Goal: Information Seeking & Learning: Learn about a topic

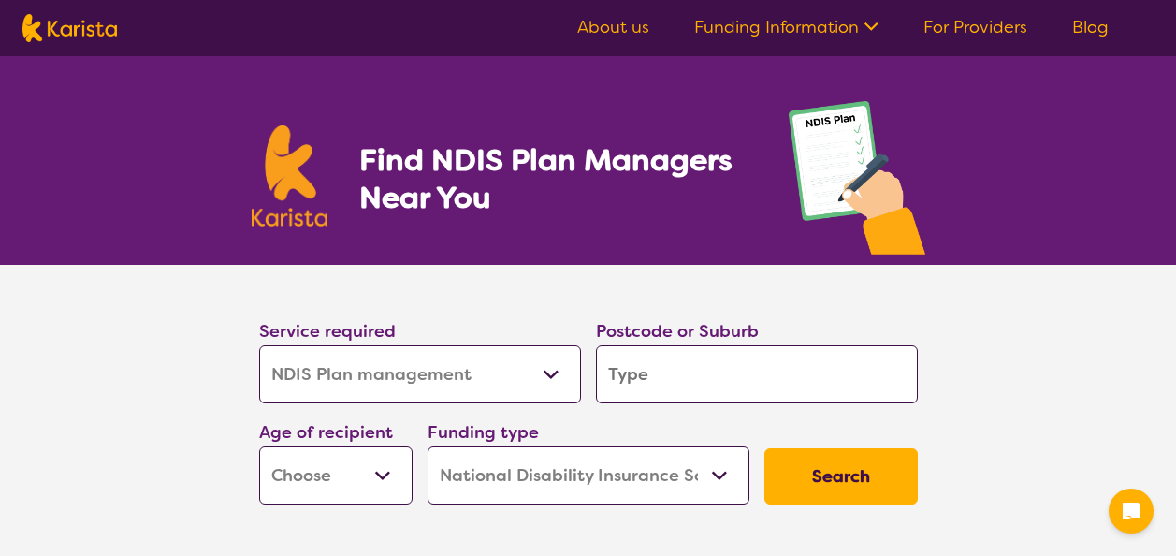
select select "NDIS Plan management"
select select "NDIS"
select select "NDIS Plan management"
select select "NDIS"
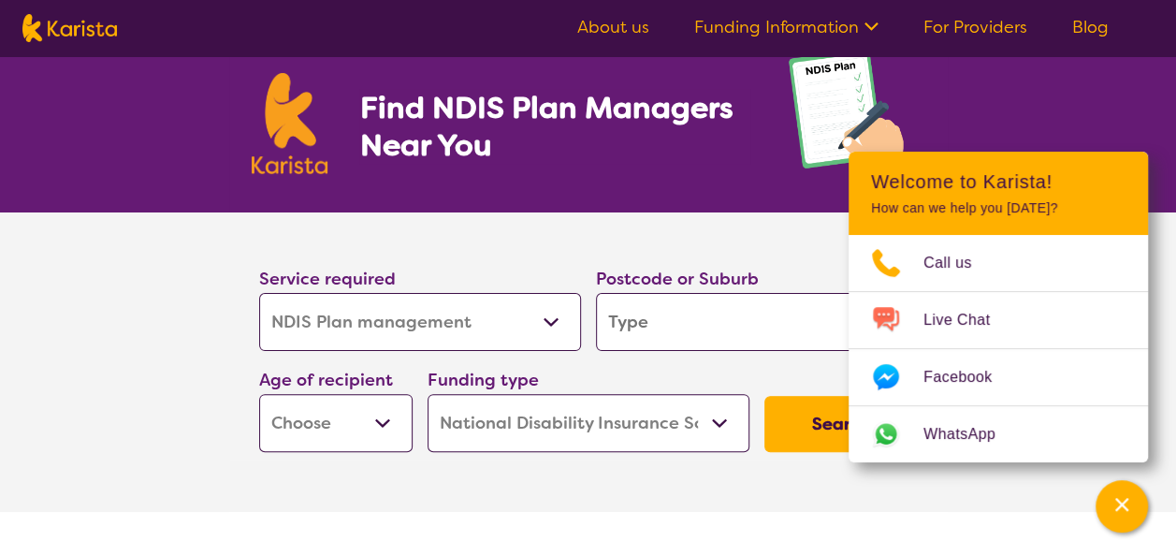
scroll to position [95, 0]
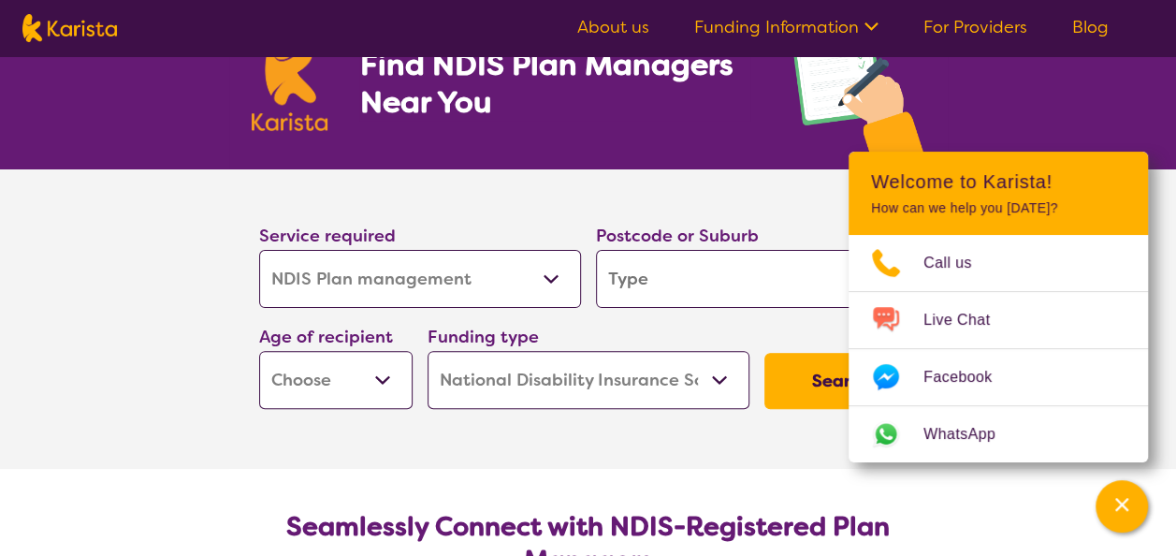
click at [744, 279] on input "search" at bounding box center [757, 279] width 322 height 58
type input "m"
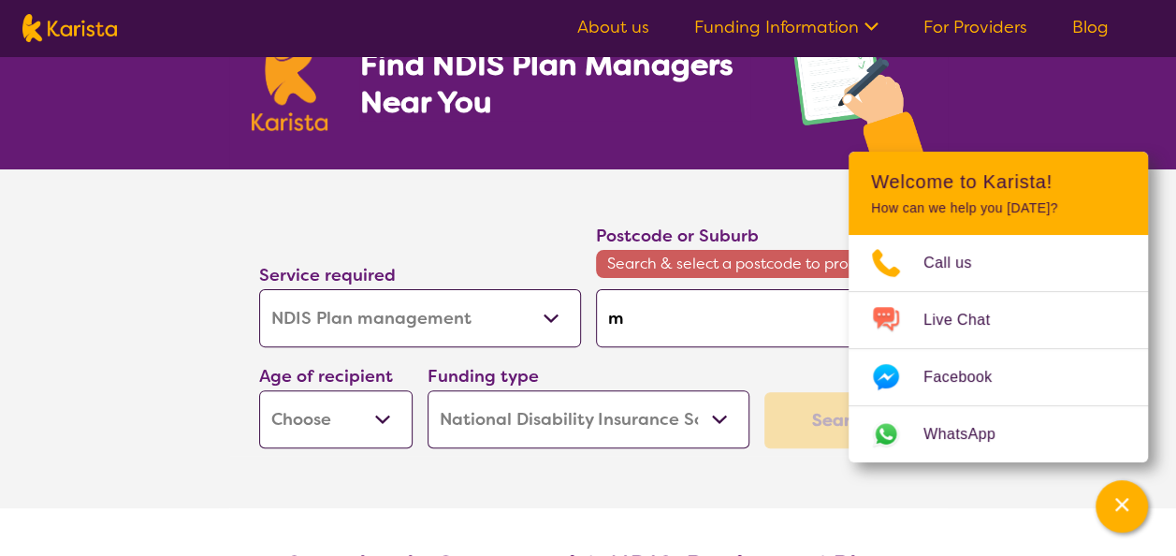
type input "mo"
type input "moo"
type input "moor"
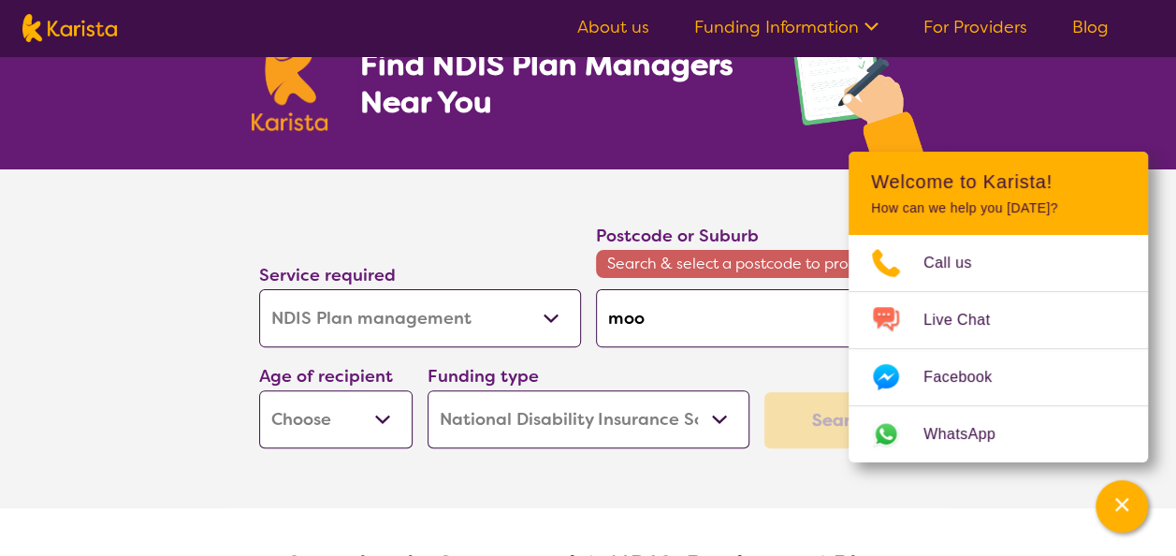
type input "moor"
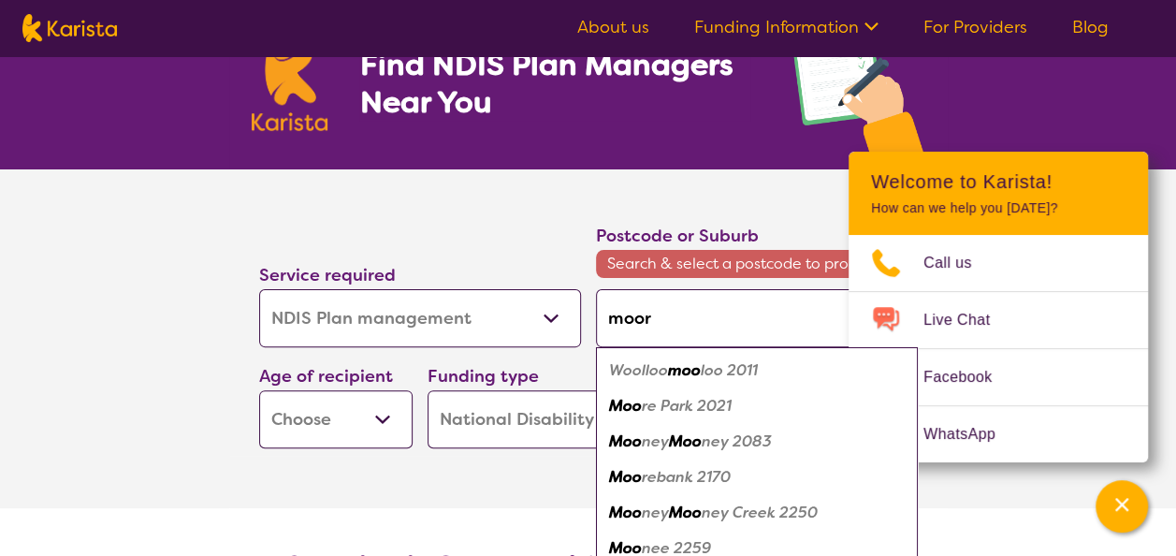
type input "moora"
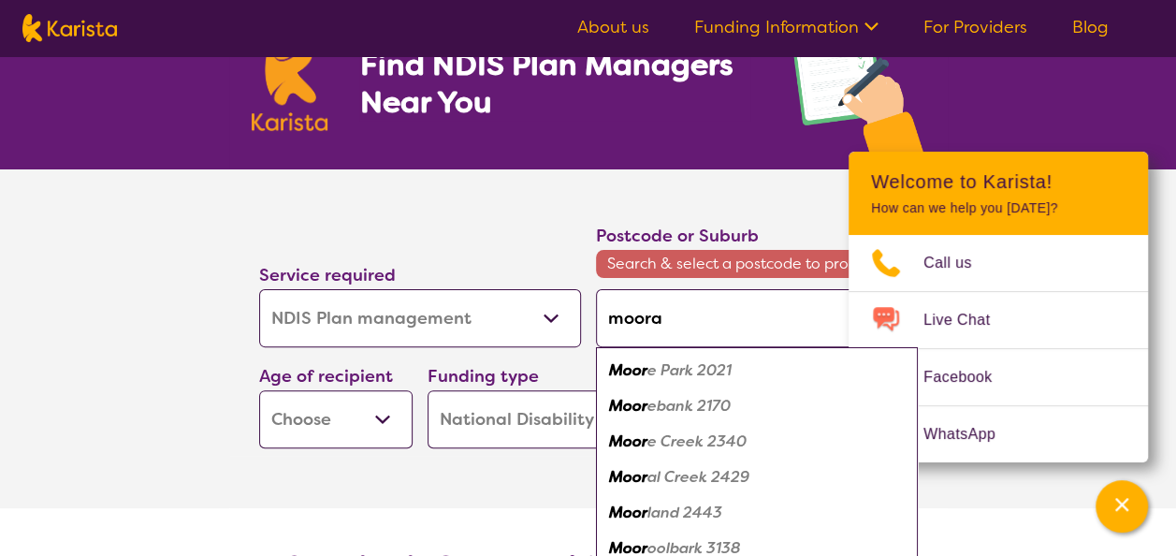
type input "moorab"
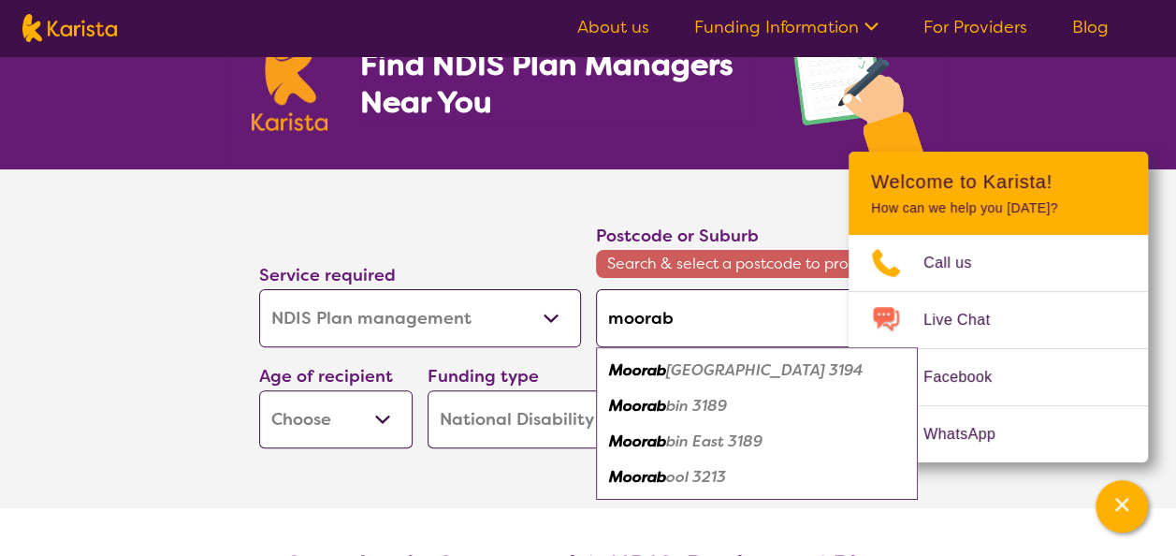
click at [721, 407] on em "bin 3189" at bounding box center [696, 406] width 61 height 20
type input "3189"
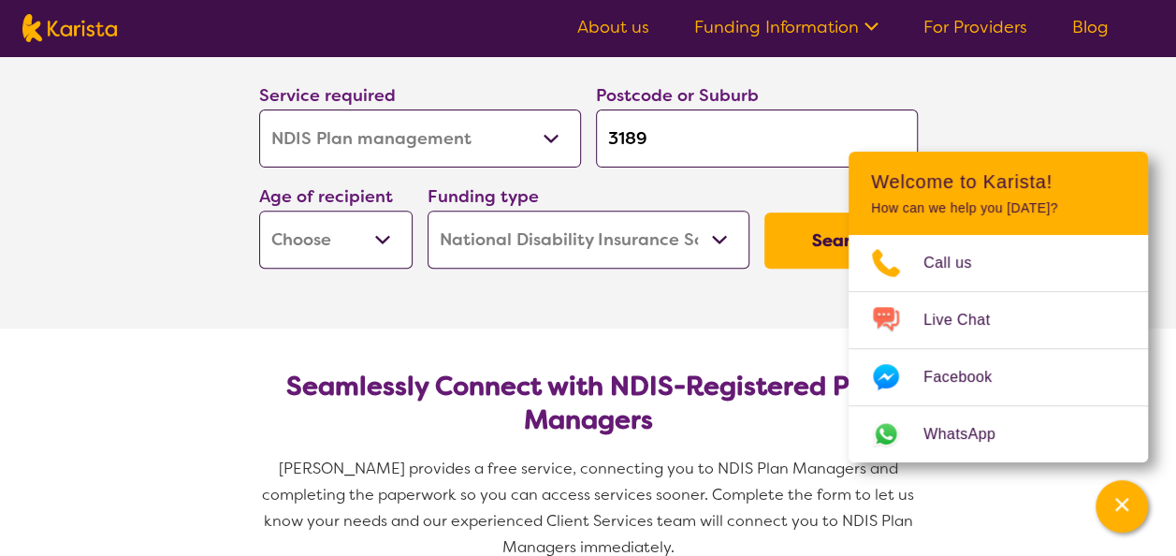
scroll to position [238, 0]
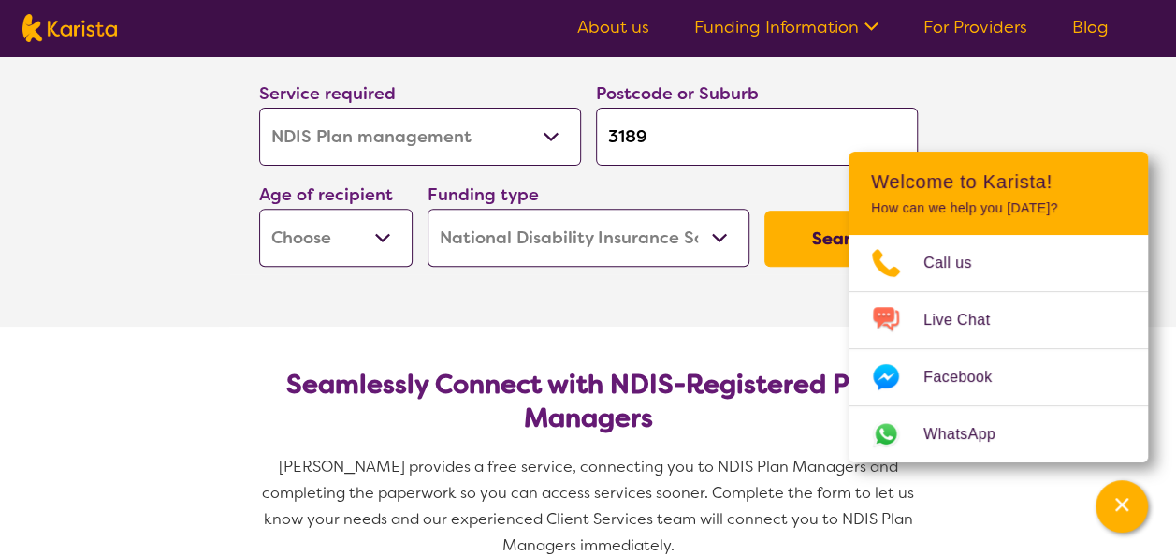
click at [350, 234] on select "Early Childhood - 0 to 9 Child - 10 to 11 Adolescent - 12 to 17 Adult - 18 to 6…" at bounding box center [335, 238] width 153 height 58
select select "EC"
click at [259, 209] on select "Early Childhood - 0 to 9 Child - 10 to 11 Adolescent - 12 to 17 Adult - 18 to 6…" at bounding box center [335, 238] width 153 height 58
select select "EC"
click at [818, 249] on button "Search" at bounding box center [841, 239] width 153 height 56
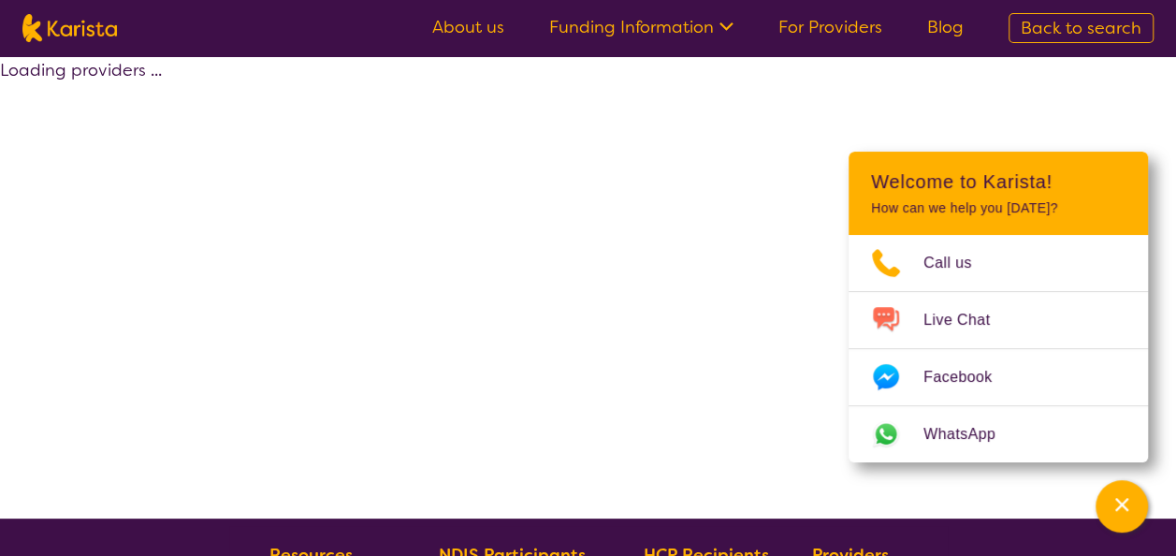
select select "by_score"
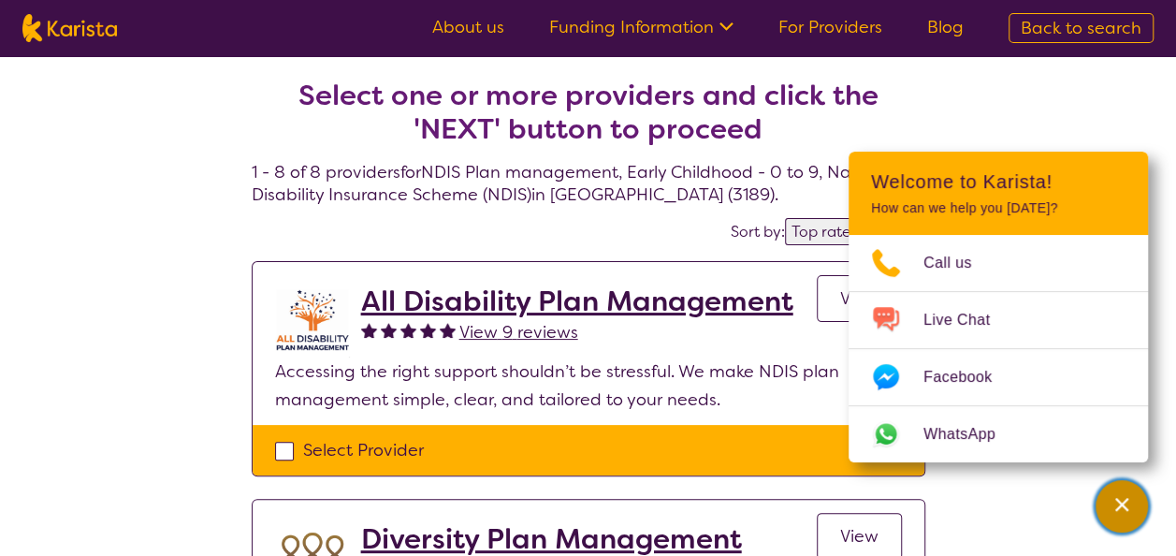
click at [1115, 514] on div "Channel Menu" at bounding box center [1121, 506] width 37 height 41
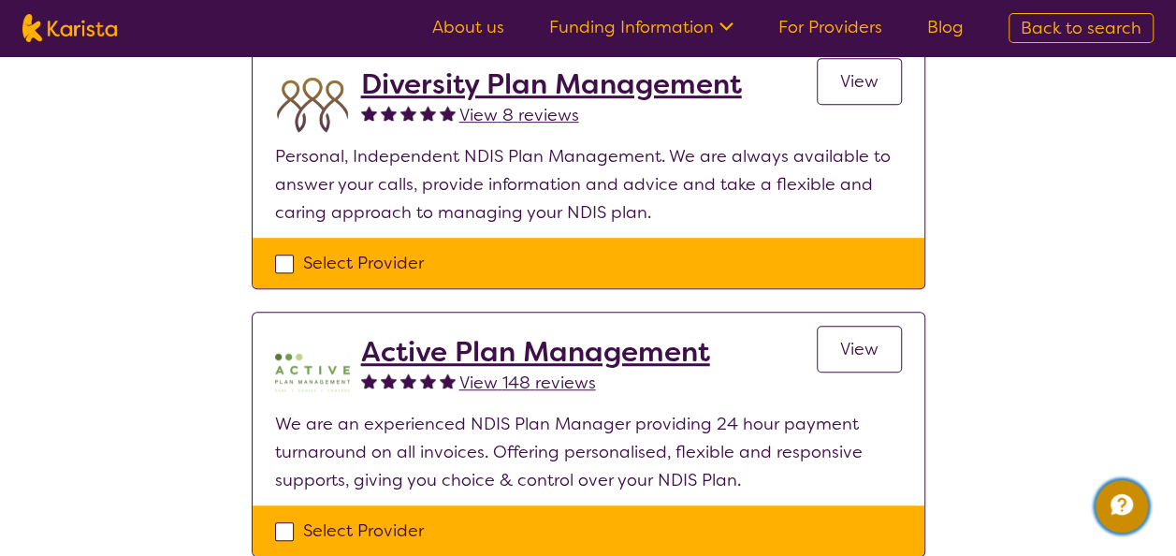
scroll to position [456, 0]
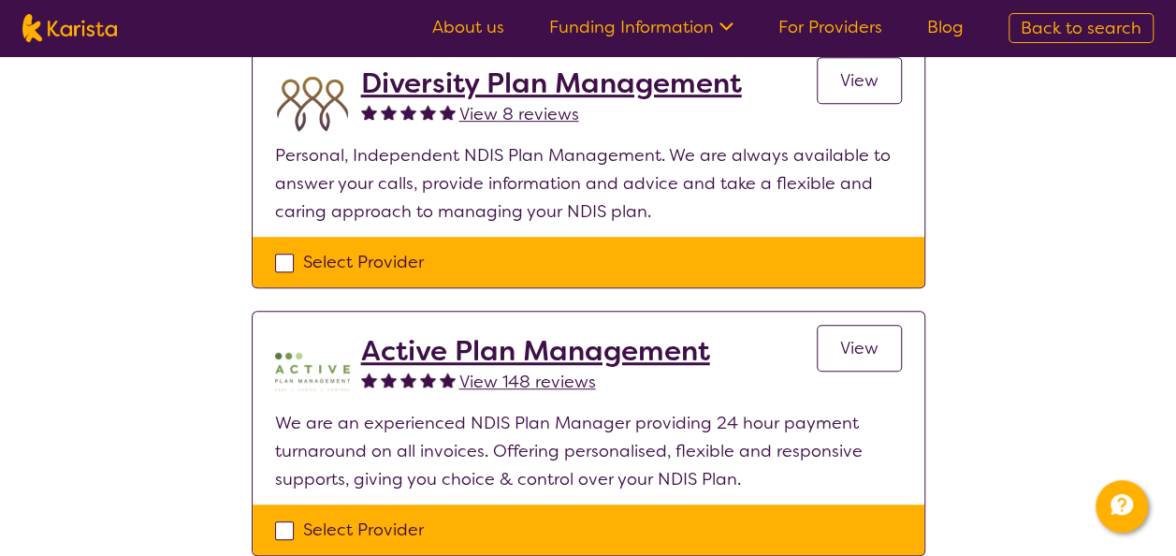
click at [678, 356] on h2 "Active Plan Management" at bounding box center [535, 351] width 349 height 34
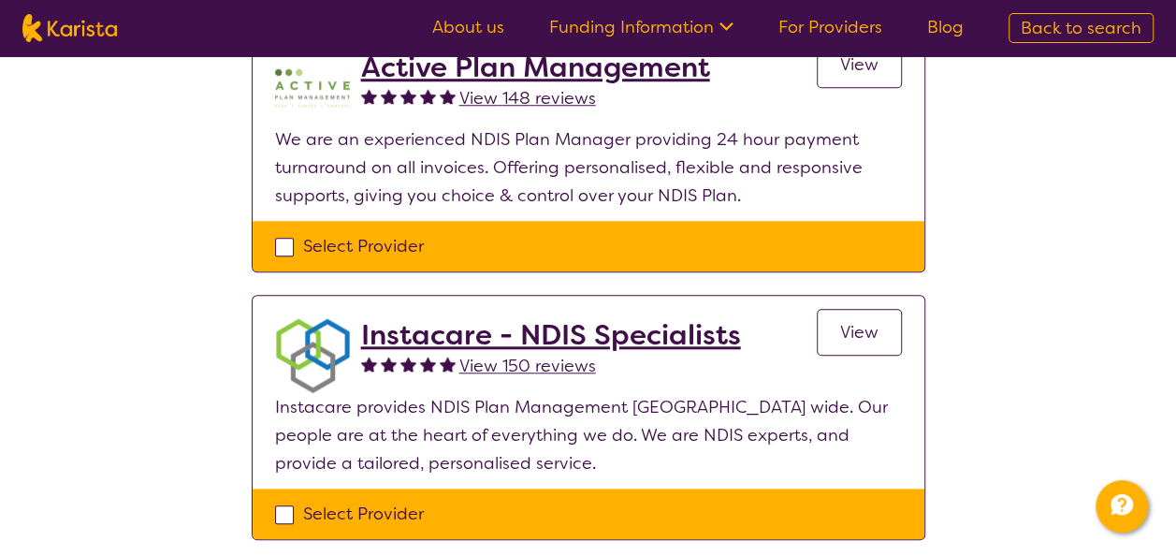
scroll to position [746, 0]
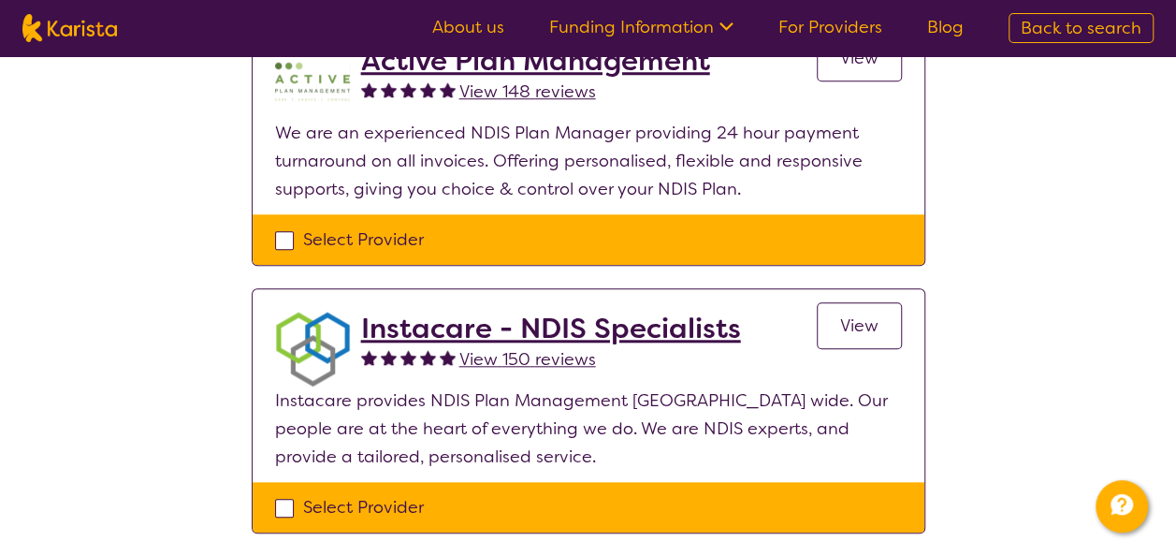
click at [691, 334] on h2 "Instacare - NDIS Specialists" at bounding box center [551, 329] width 380 height 34
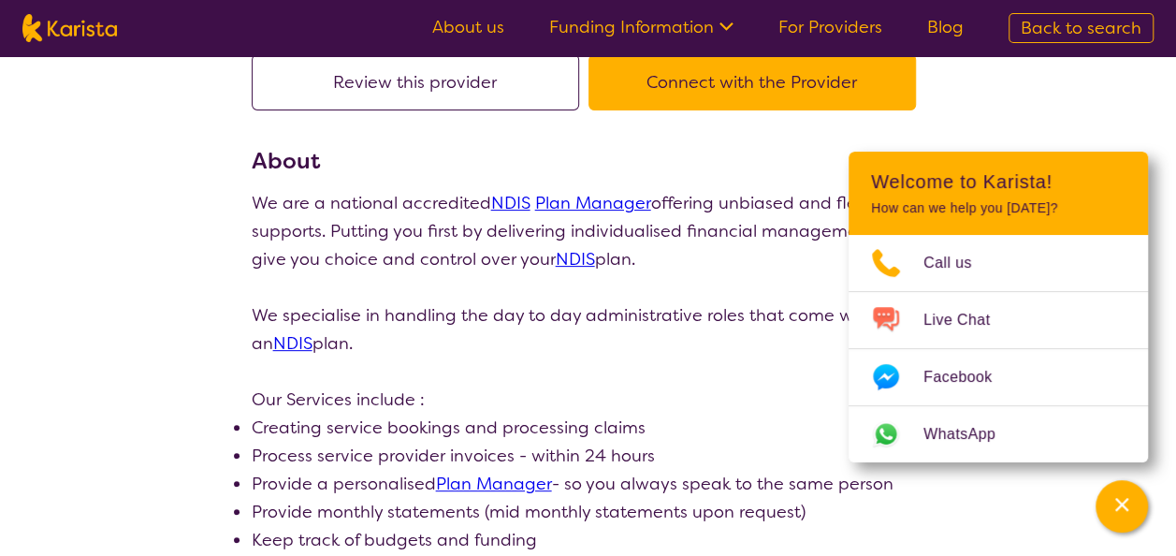
scroll to position [207, 0]
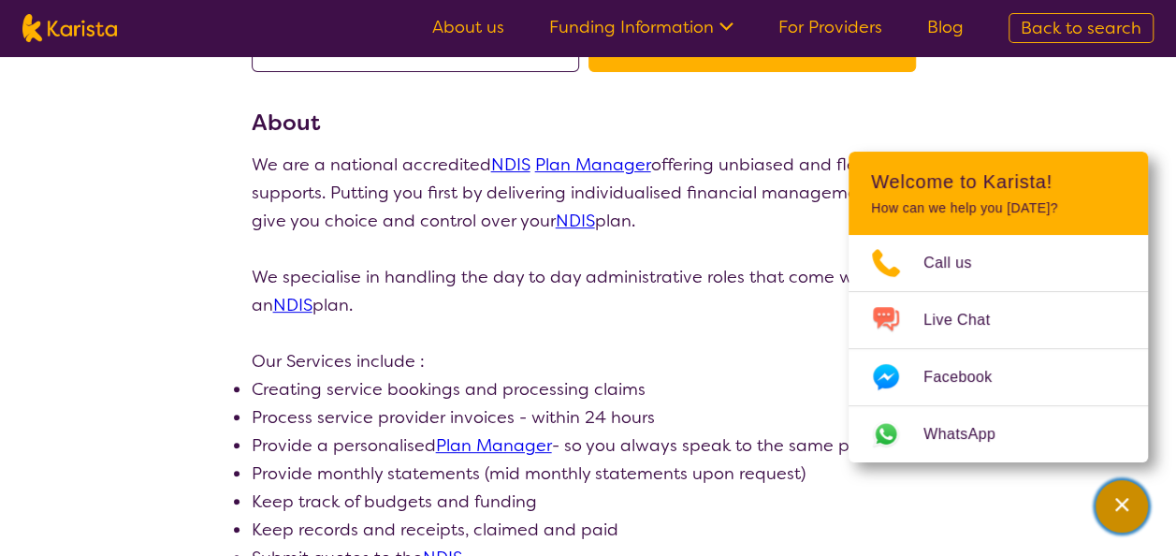
click at [1116, 507] on icon "Channel Menu" at bounding box center [1122, 504] width 19 height 19
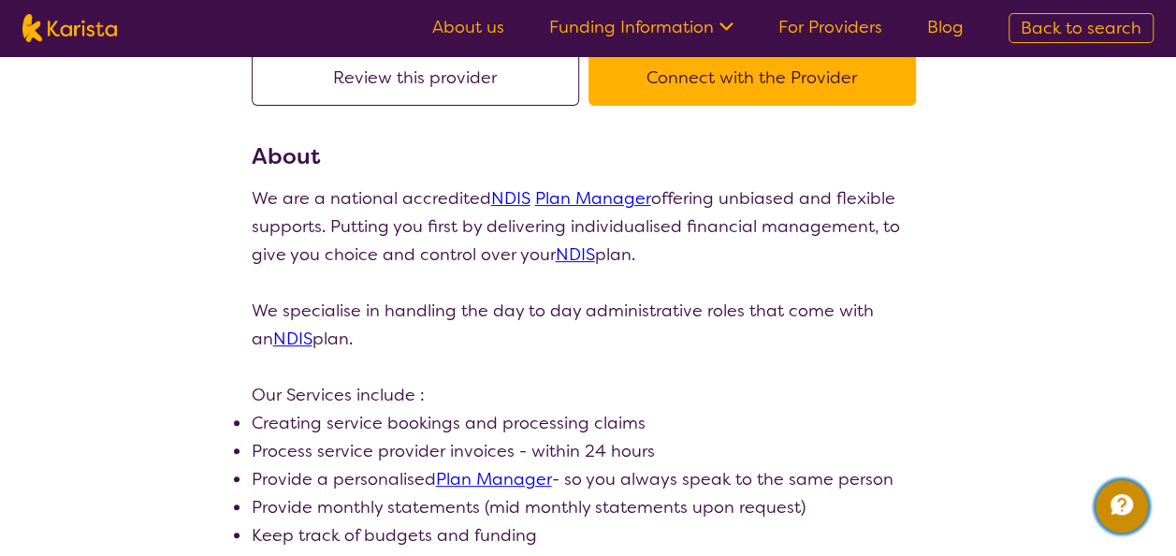
scroll to position [0, 0]
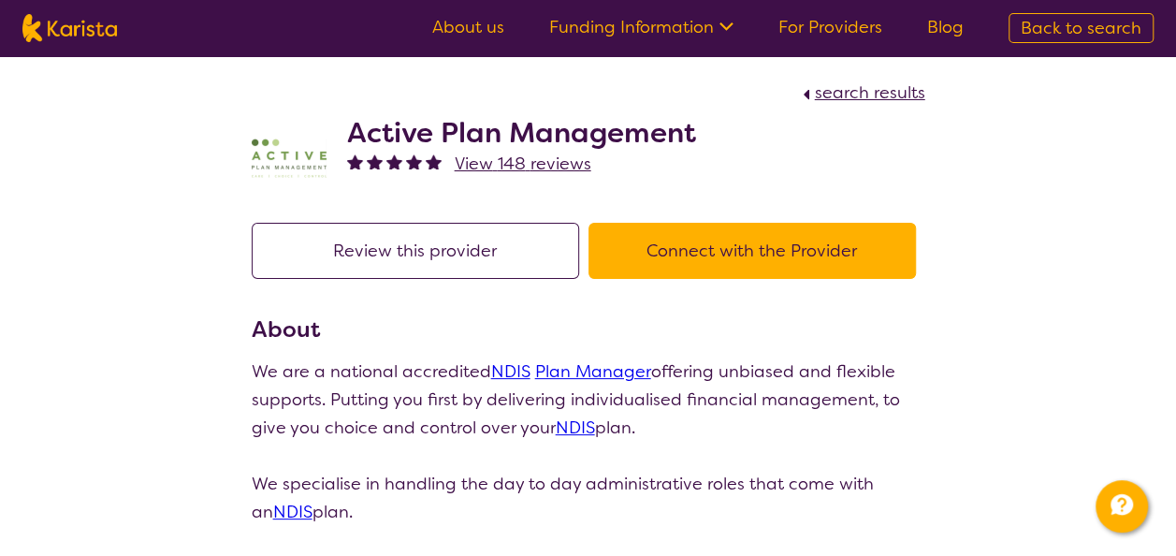
click at [638, 136] on h2 "Active Plan Management" at bounding box center [521, 133] width 349 height 34
click at [422, 142] on h2 "Active Plan Management" at bounding box center [521, 133] width 349 height 34
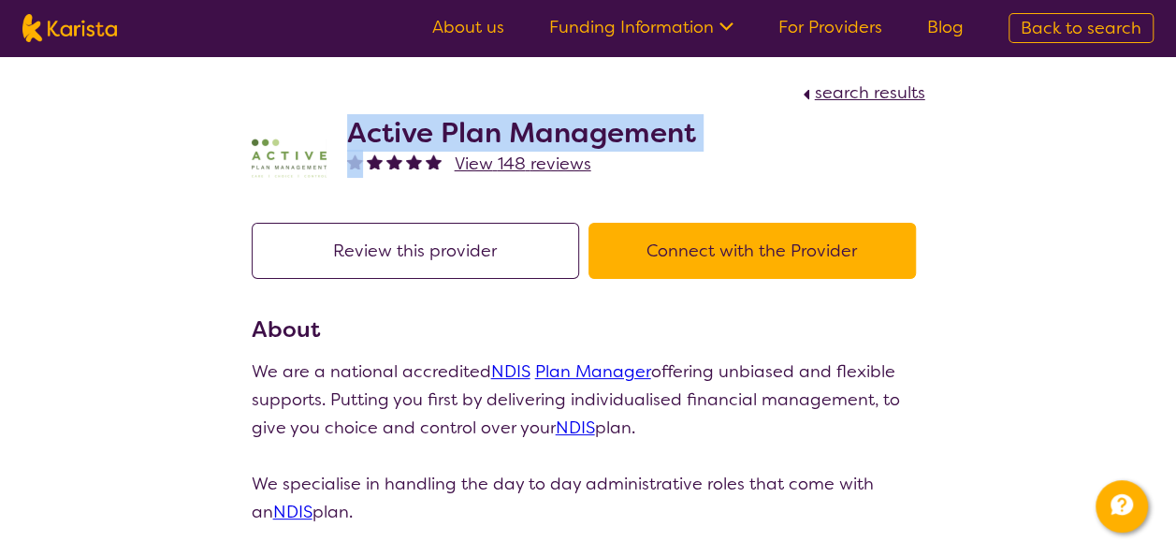
copy h2 "Active Plan Management"
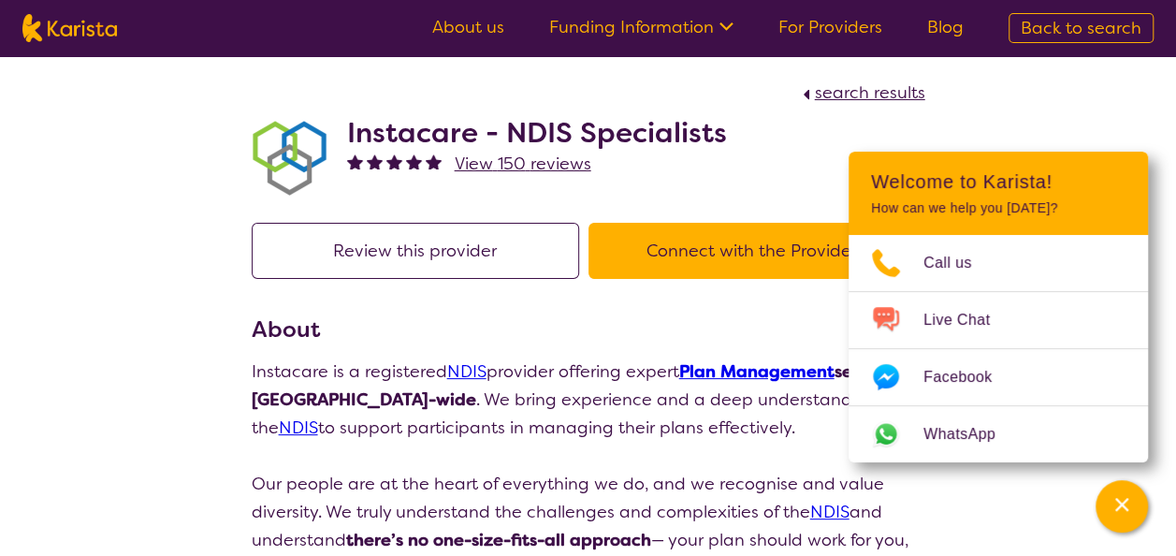
click at [438, 129] on h2 "Instacare - NDIS Specialists" at bounding box center [537, 133] width 380 height 34
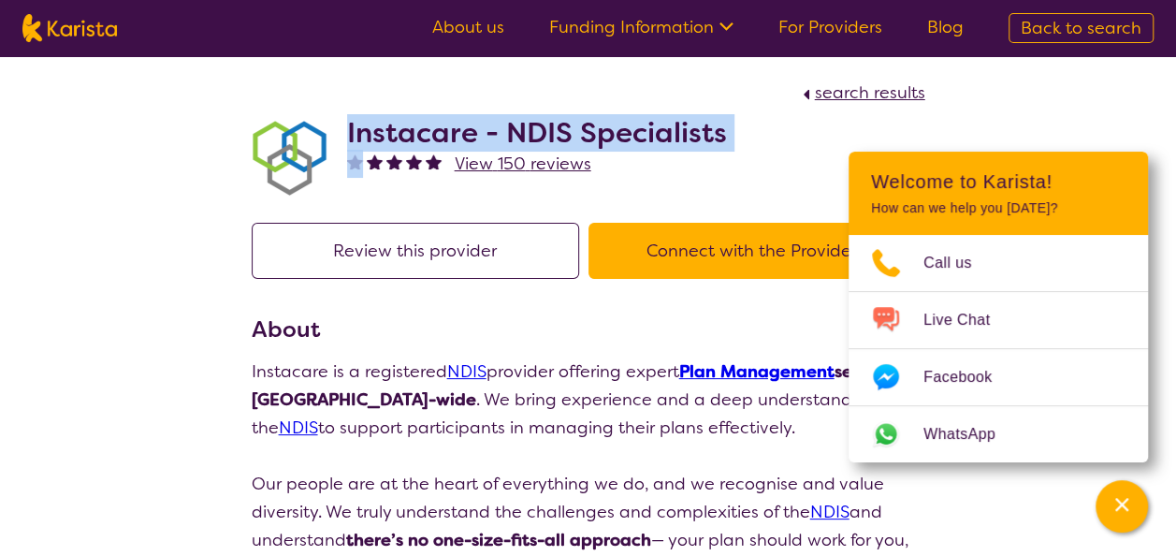
copy h2 "Instacare - NDIS Specialists"
